Goal: Task Accomplishment & Management: Manage account settings

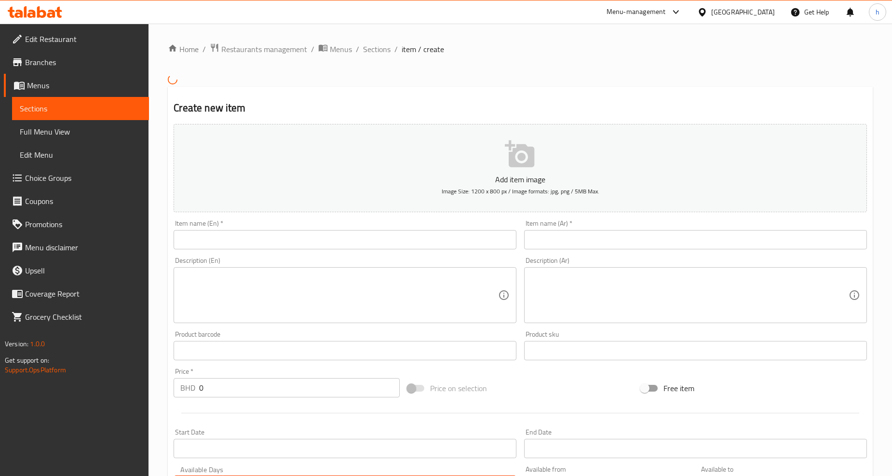
click at [711, 8] on div at bounding box center [704, 12] width 14 height 11
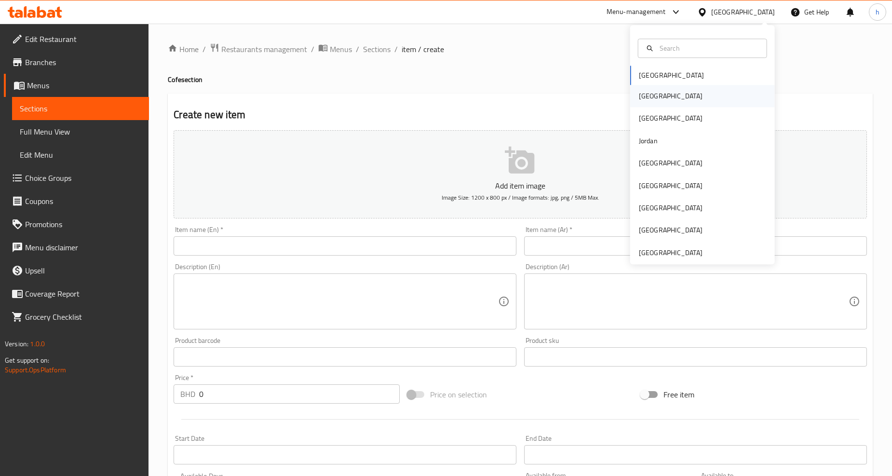
click at [639, 94] on div "[GEOGRAPHIC_DATA]" at bounding box center [671, 96] width 64 height 11
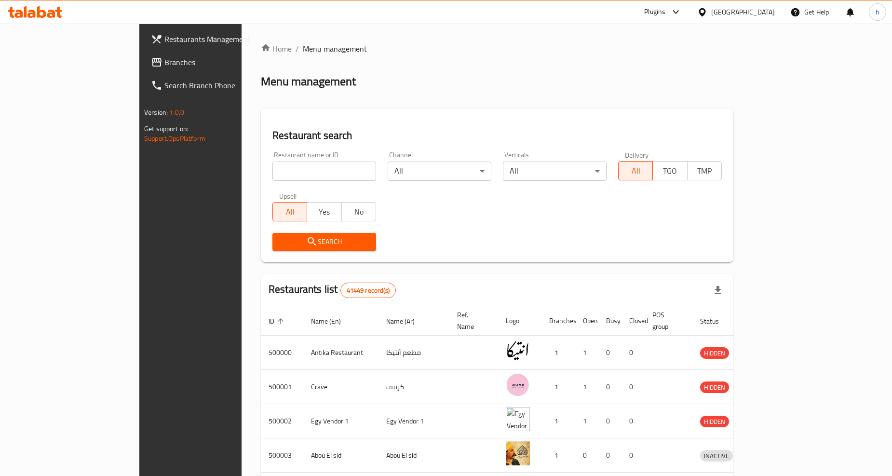
click at [27, 17] on icon at bounding box center [35, 12] width 54 height 12
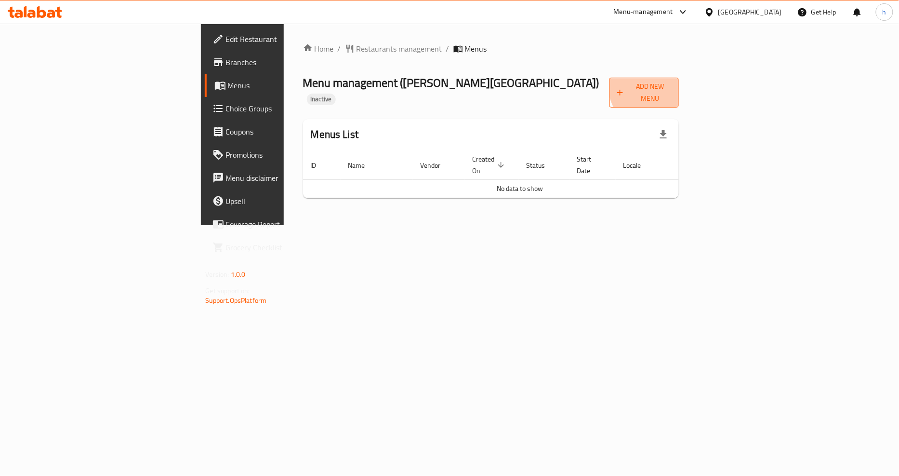
click at [671, 84] on span "Add New Menu" at bounding box center [644, 93] width 54 height 24
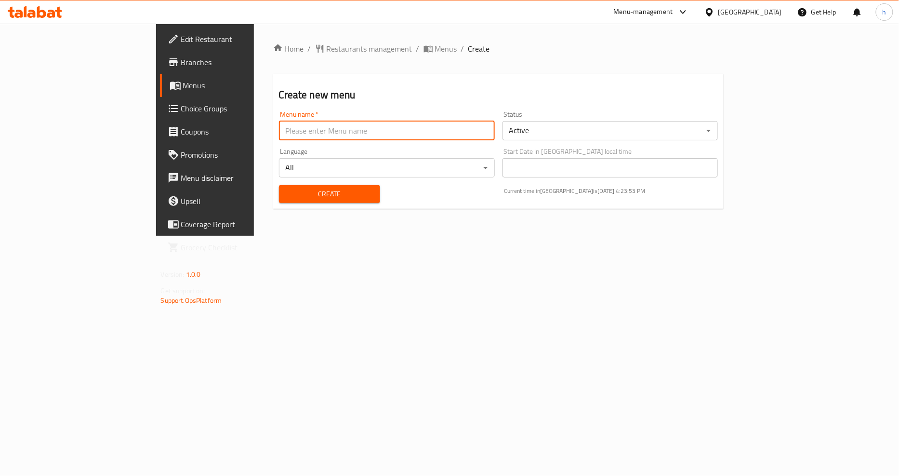
click at [320, 133] on input "text" at bounding box center [387, 130] width 216 height 19
type input "12/10"
click at [324, 200] on span "Create" at bounding box center [330, 194] width 86 height 12
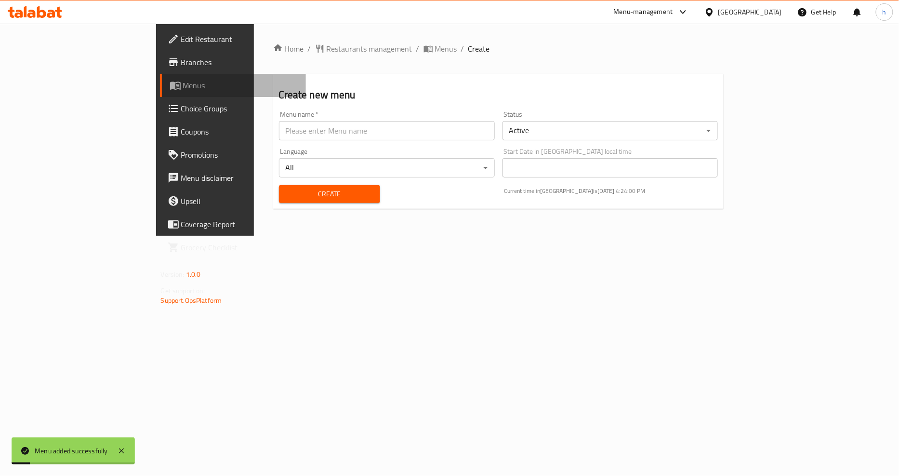
click at [160, 78] on link "Menus" at bounding box center [233, 85] width 147 height 23
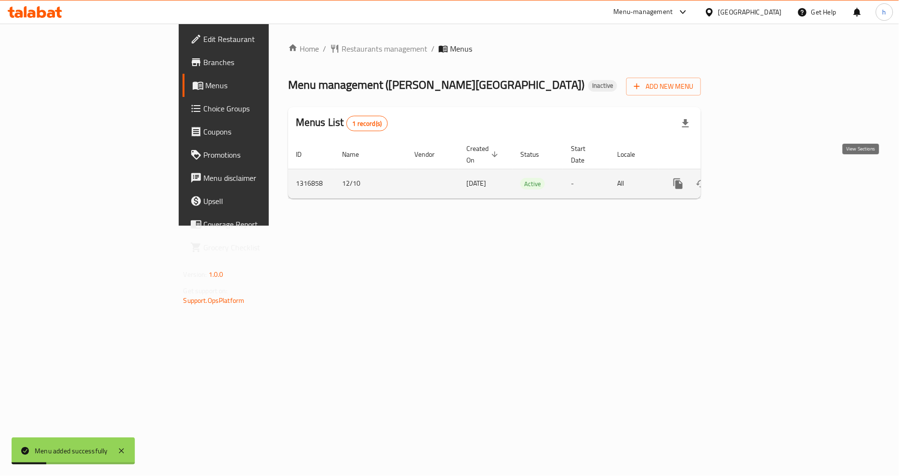
click at [760, 172] on link "enhanced table" at bounding box center [748, 183] width 23 height 23
click at [754, 178] on icon "enhanced table" at bounding box center [748, 184] width 12 height 12
